Goal: Information Seeking & Learning: Learn about a topic

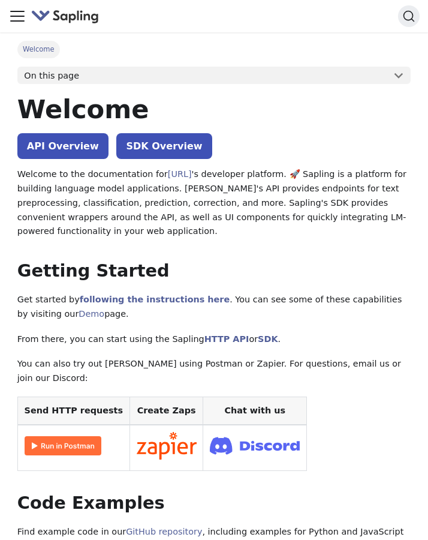
click at [16, 17] on icon "Toggle navigation bar" at bounding box center [17, 16] width 18 height 18
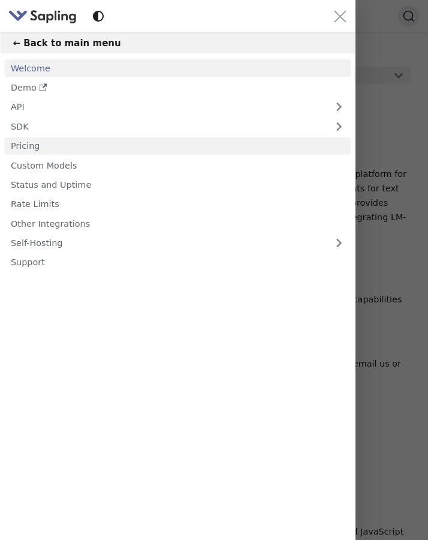
click at [28, 142] on link "Pricing" at bounding box center [177, 145] width 347 height 17
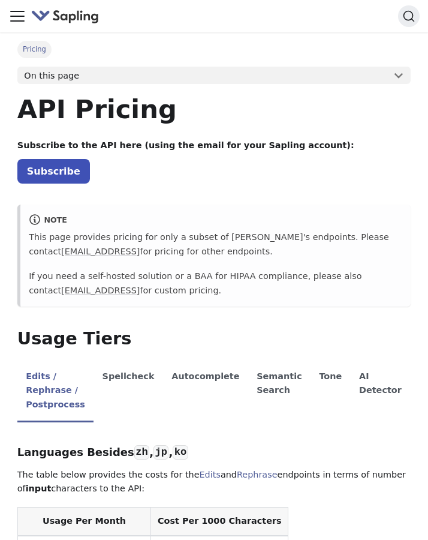
click at [34, 17] on img "Main" at bounding box center [65, 16] width 68 height 17
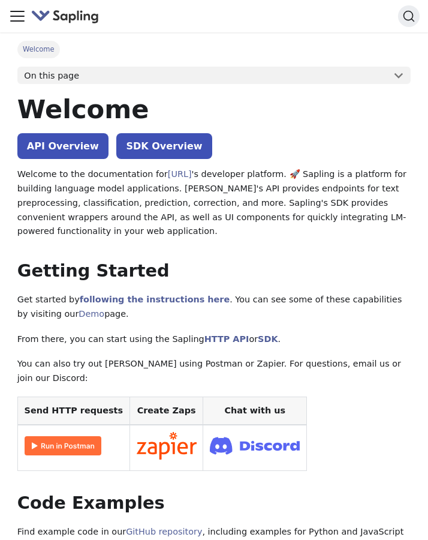
click at [17, 15] on icon "Toggle navigation bar" at bounding box center [17, 16] width 18 height 18
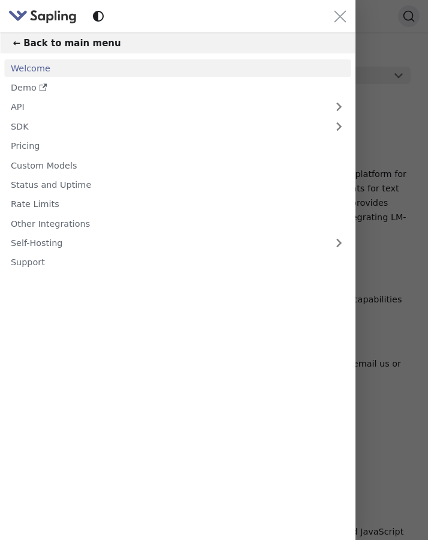
click at [18, 45] on button "← Back to main menu" at bounding box center [178, 42] width 356 height 21
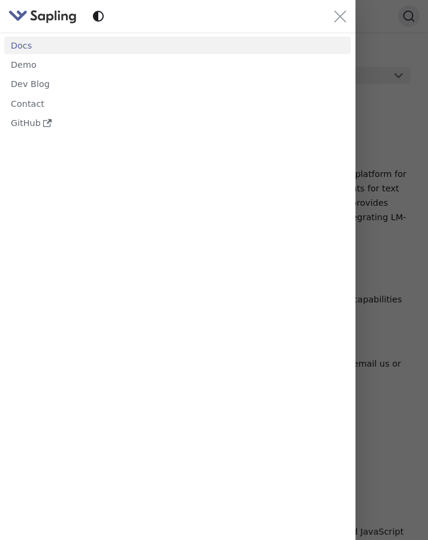
click at [18, 45] on link "Docs" at bounding box center [177, 45] width 347 height 17
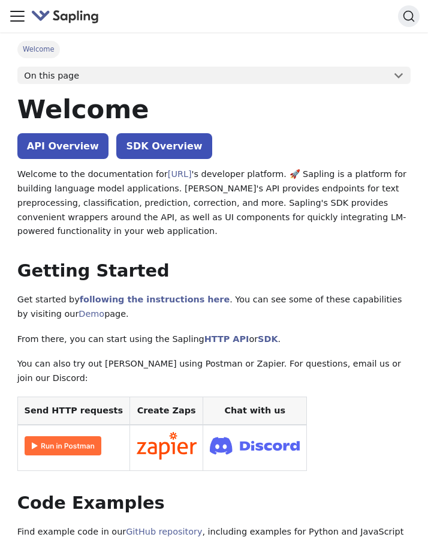
click at [22, 21] on icon "Toggle navigation bar" at bounding box center [17, 16] width 13 height 10
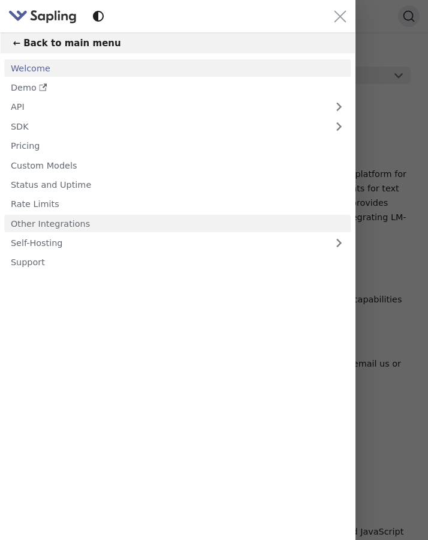
click at [43, 230] on link "Other Integrations" at bounding box center [177, 223] width 347 height 17
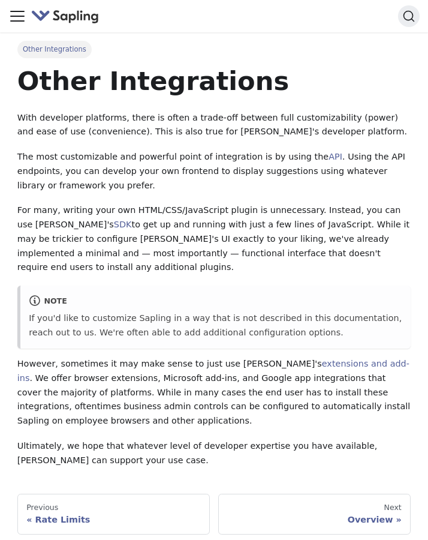
click at [75, 17] on img "Main" at bounding box center [65, 16] width 68 height 17
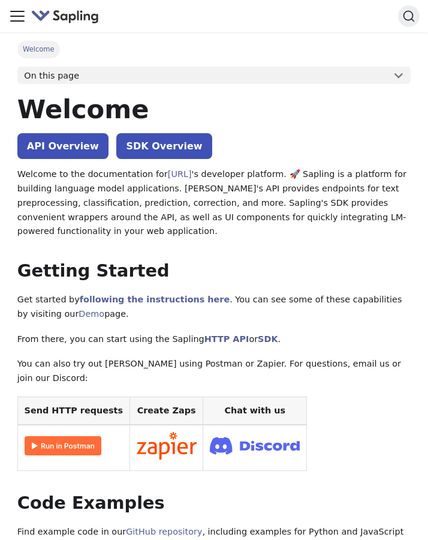
click at [75, 17] on img "Main" at bounding box center [65, 16] width 68 height 17
